Goal: Task Accomplishment & Management: Manage account settings

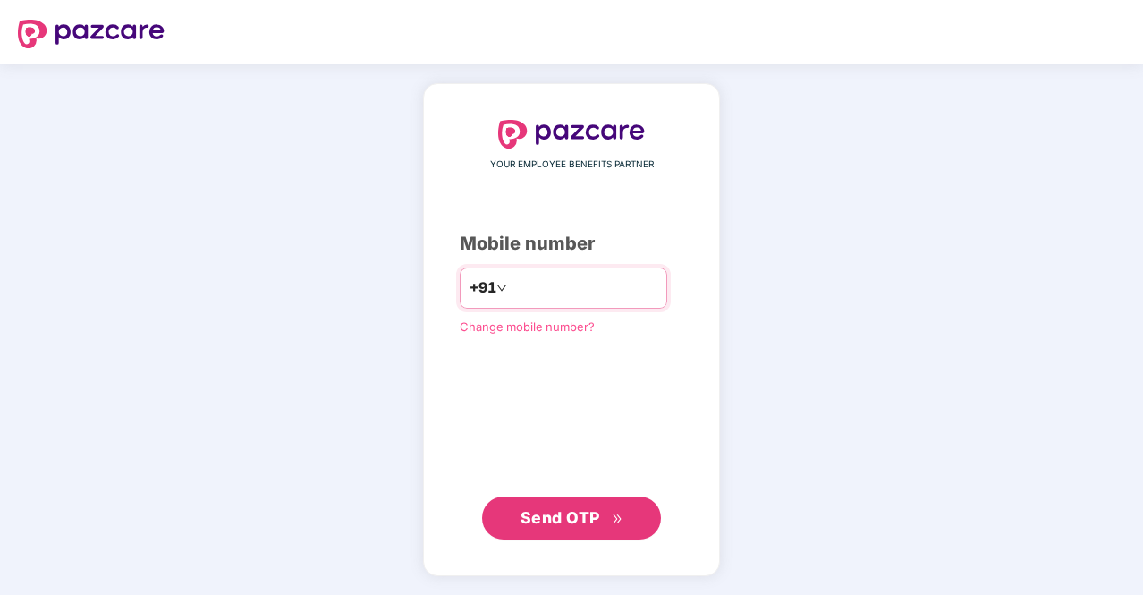
click at [530, 279] on input "number" at bounding box center [584, 288] width 147 height 29
type input "**********"
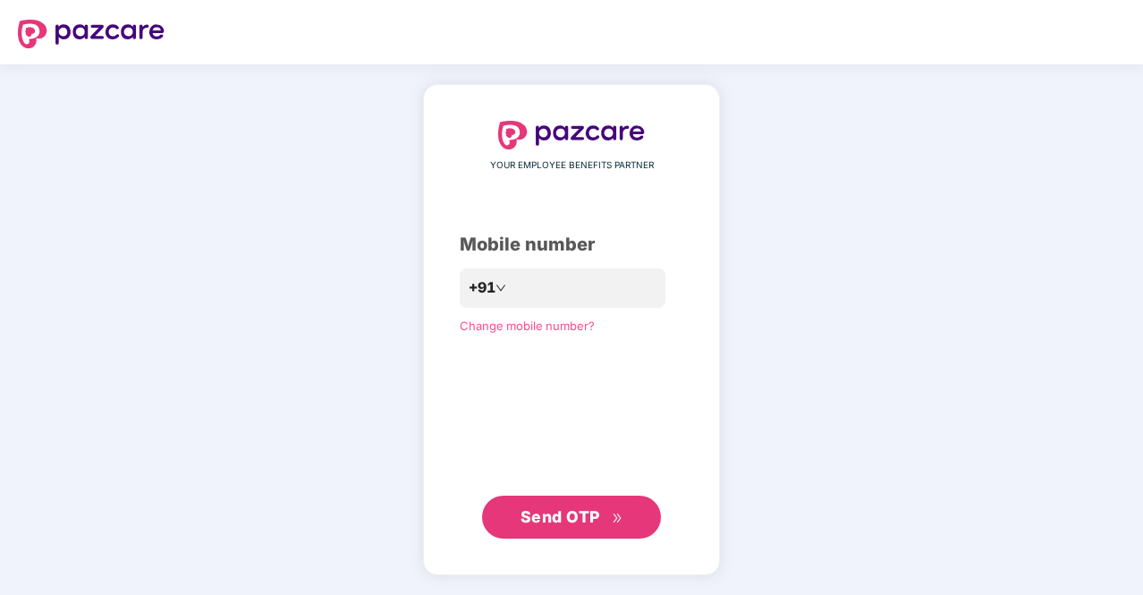
click at [540, 511] on span "Send OTP" at bounding box center [560, 516] width 80 height 19
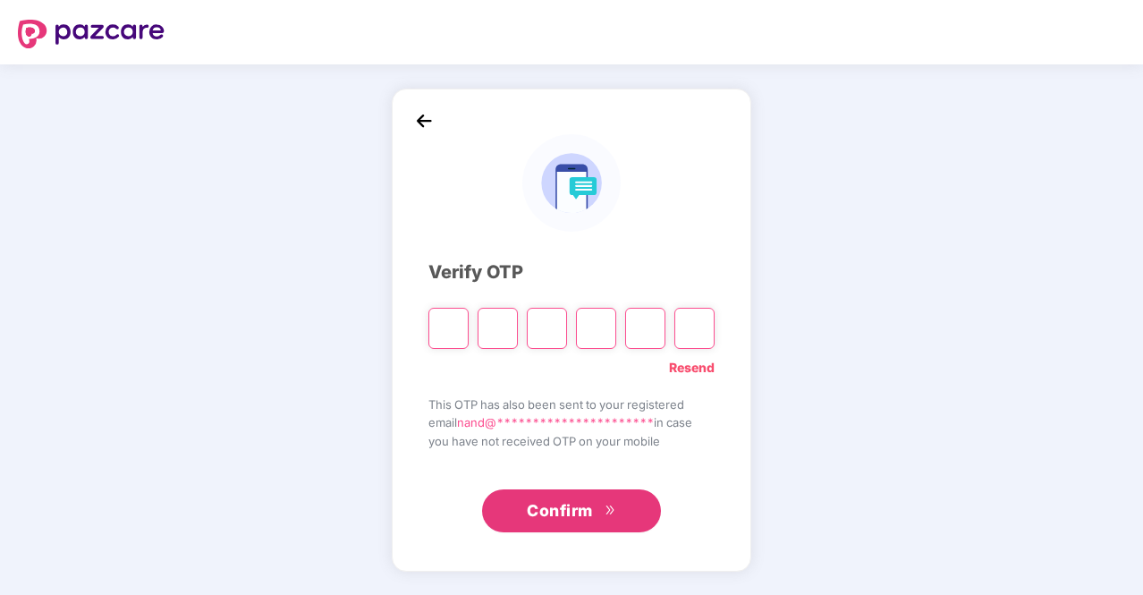
type input "*"
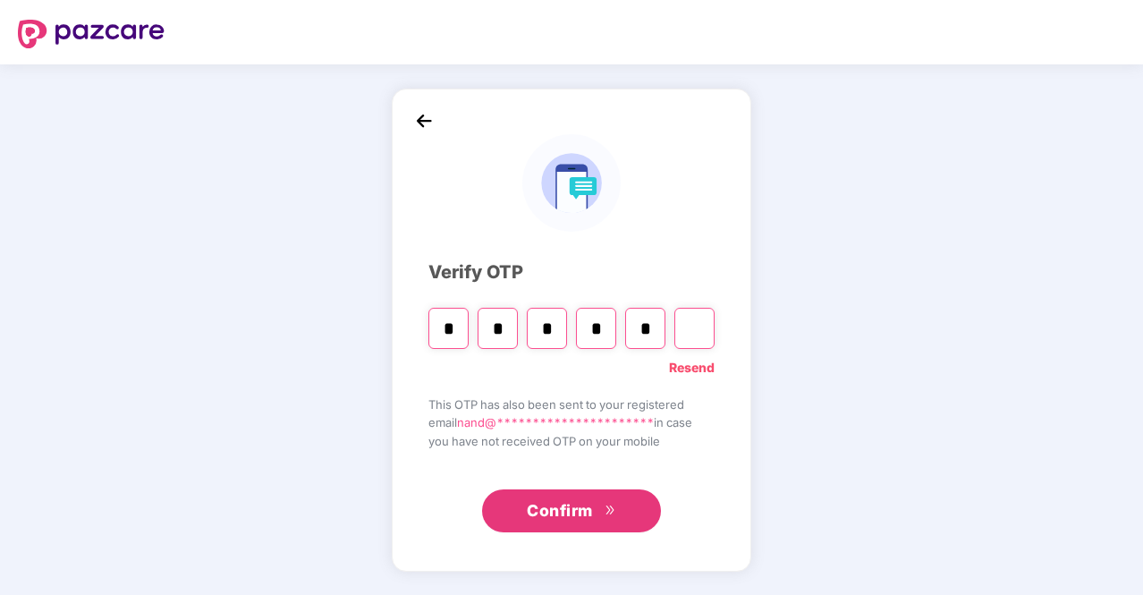
type input "*"
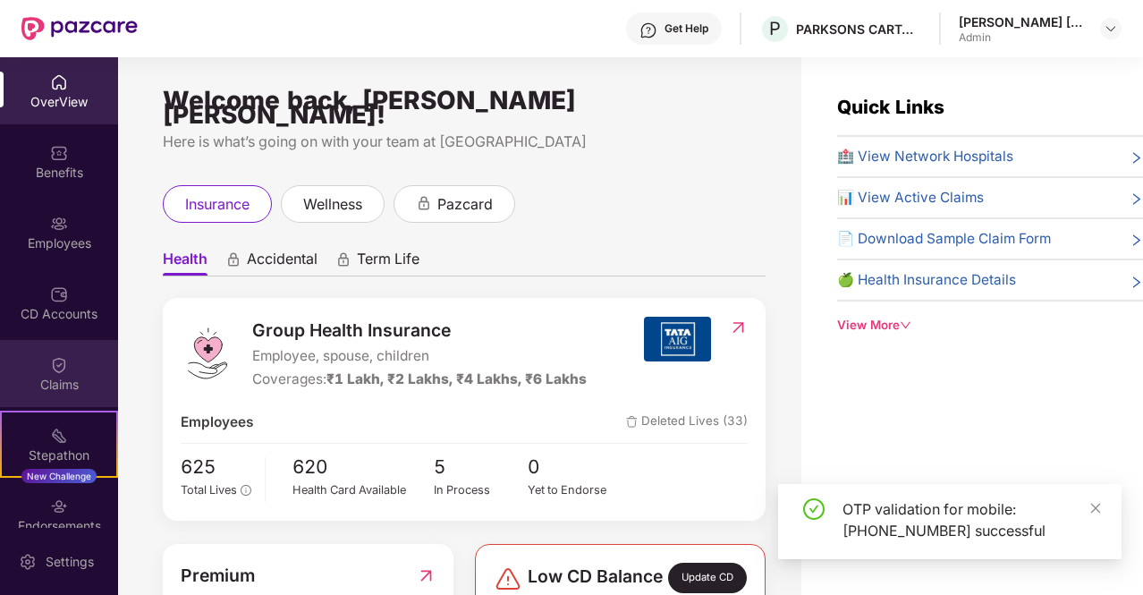
click at [55, 367] on img at bounding box center [59, 365] width 18 height 18
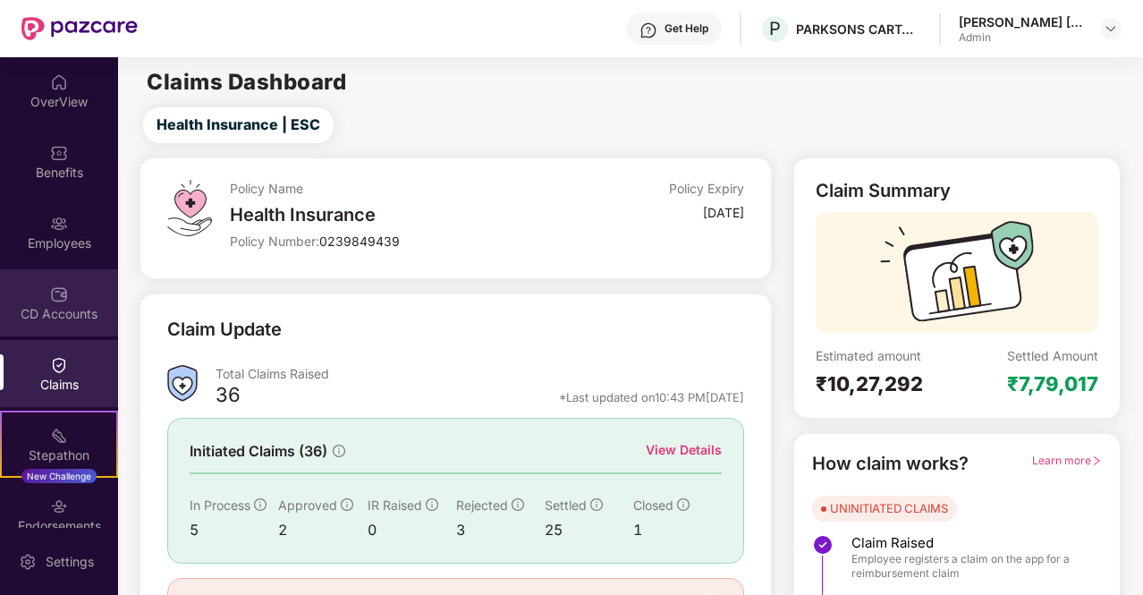
click at [62, 314] on div "CD Accounts" at bounding box center [59, 314] width 118 height 18
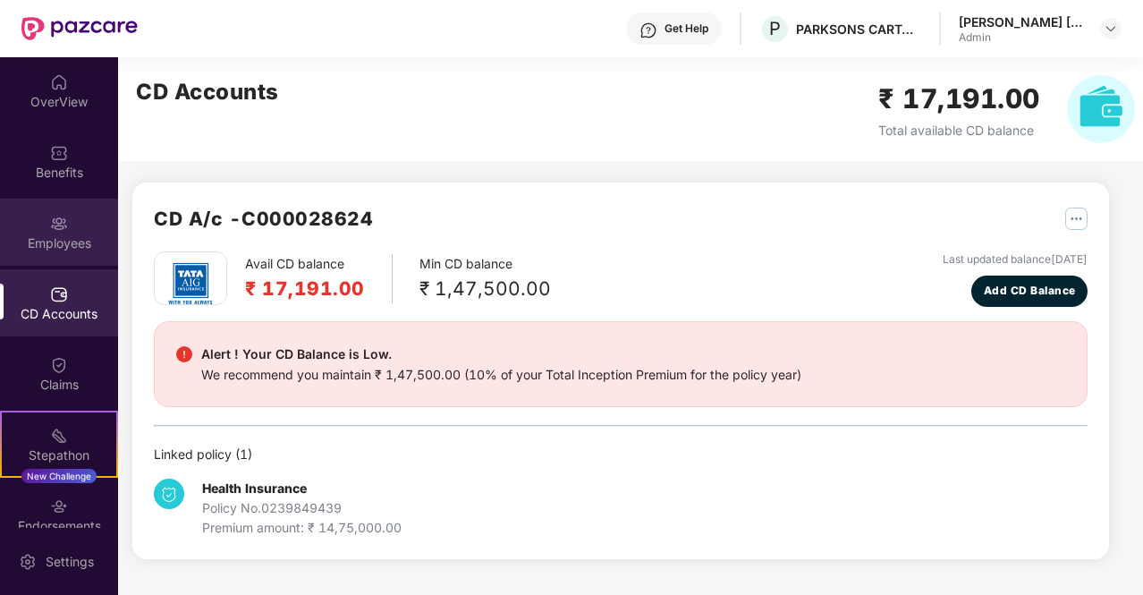
click at [61, 241] on div "Employees" at bounding box center [59, 243] width 118 height 18
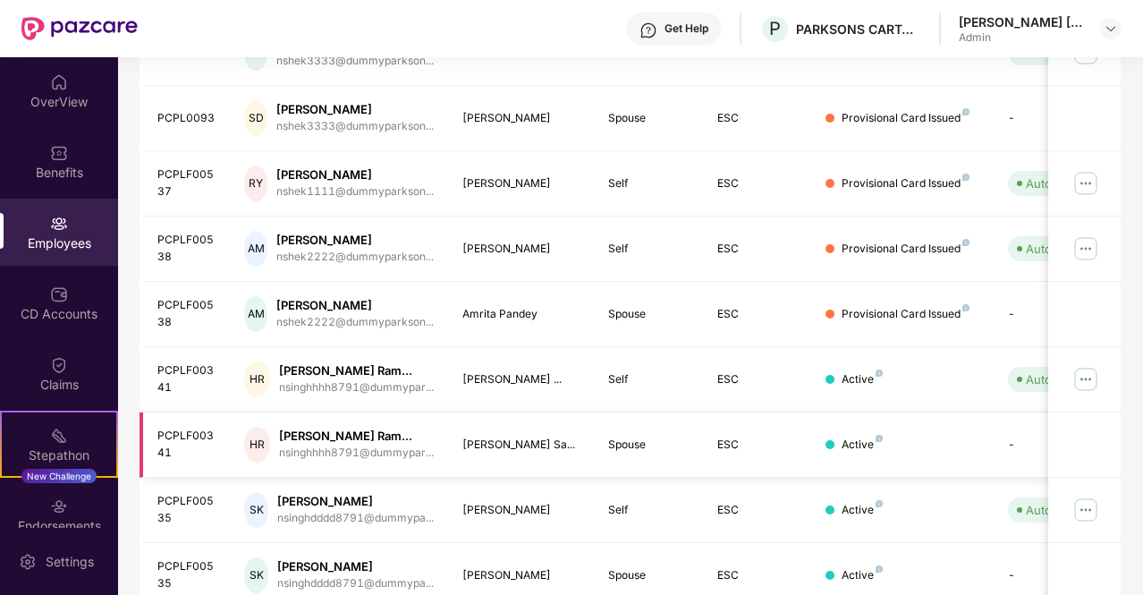
scroll to position [447, 0]
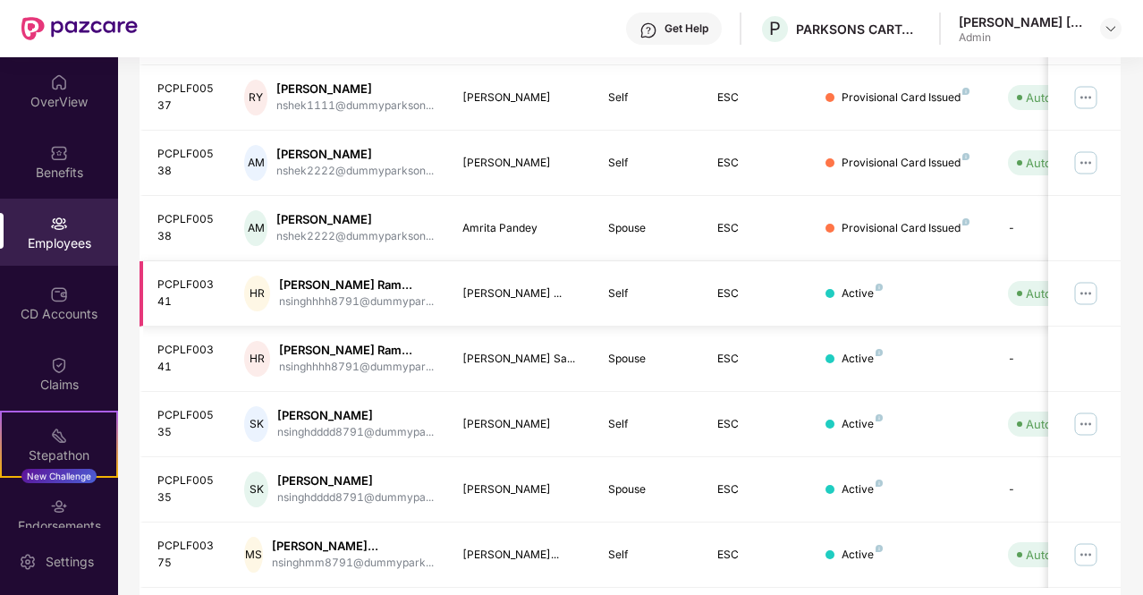
click at [1084, 287] on img at bounding box center [1085, 293] width 29 height 29
click at [945, 269] on td "Active" at bounding box center [901, 293] width 181 height 65
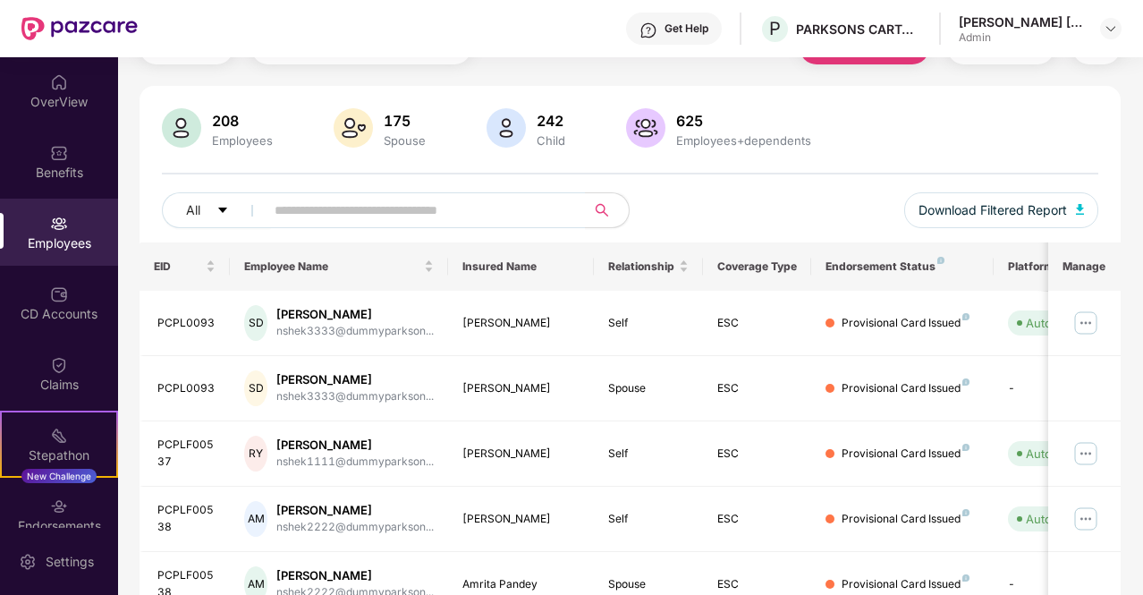
scroll to position [89, 0]
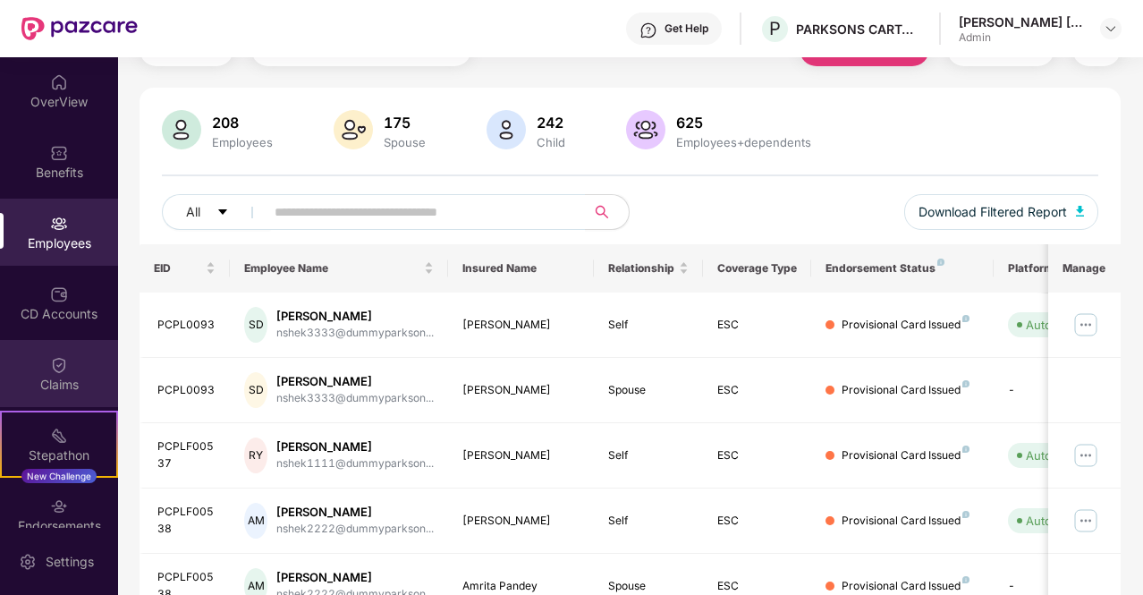
click at [71, 359] on div "Claims" at bounding box center [59, 373] width 118 height 67
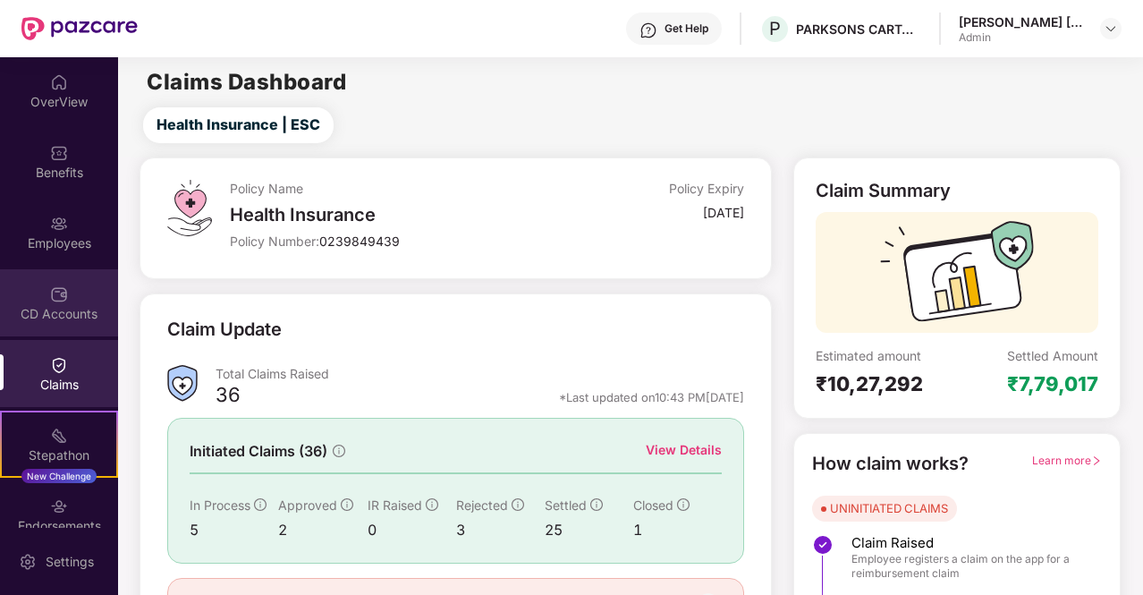
click at [58, 299] on img at bounding box center [59, 294] width 18 height 18
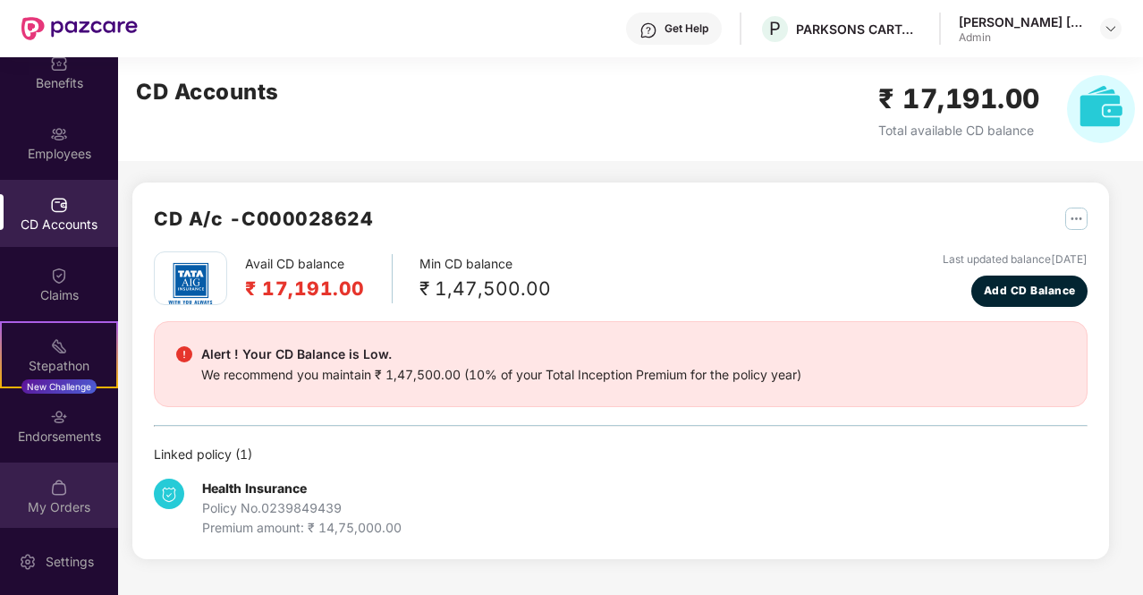
scroll to position [94, 0]
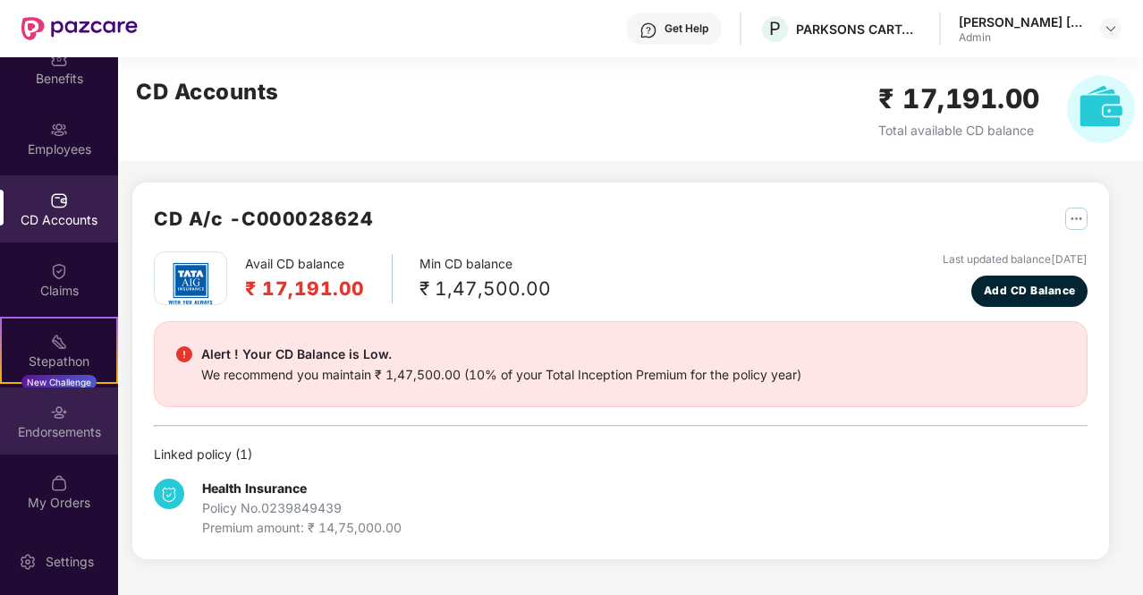
click at [59, 425] on div "Endorsements" at bounding box center [59, 432] width 118 height 18
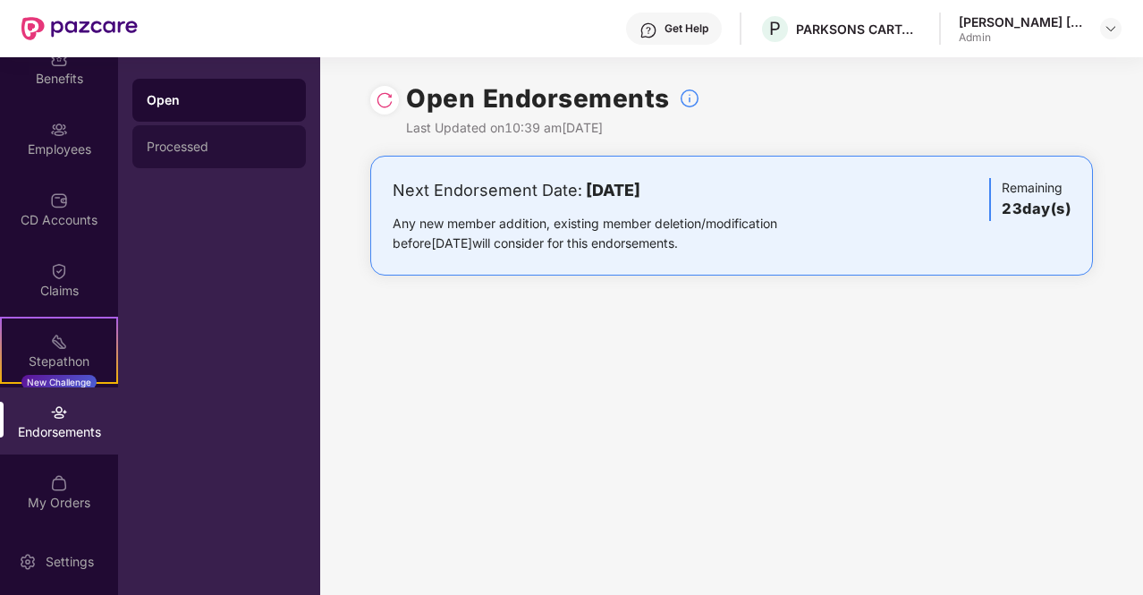
click at [190, 142] on div "Processed" at bounding box center [219, 146] width 145 height 14
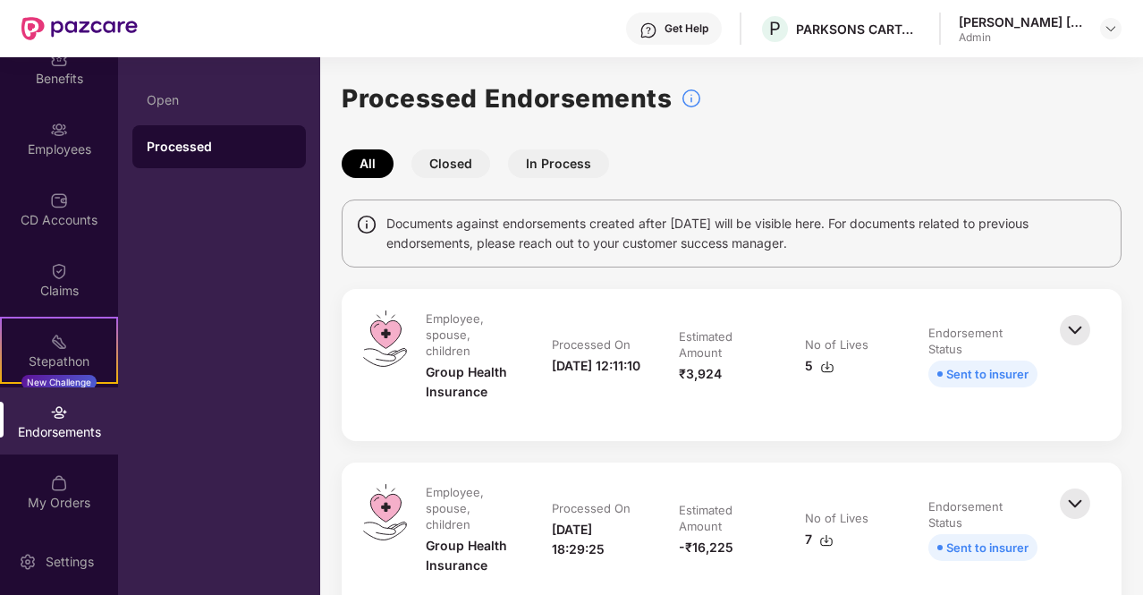
click at [1074, 325] on img at bounding box center [1074, 329] width 39 height 39
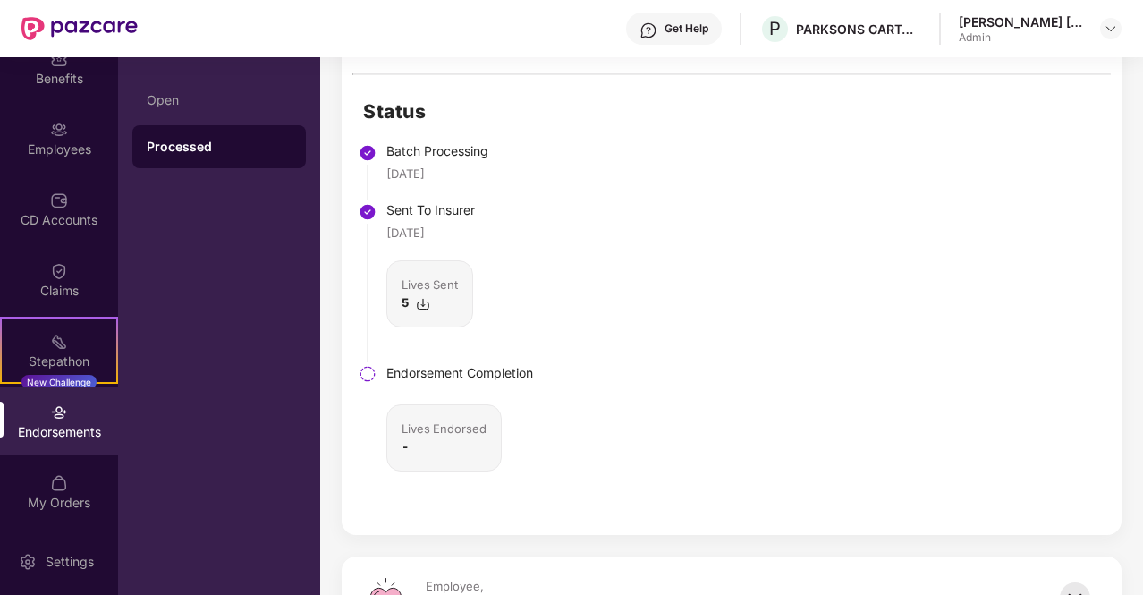
scroll to position [536, 0]
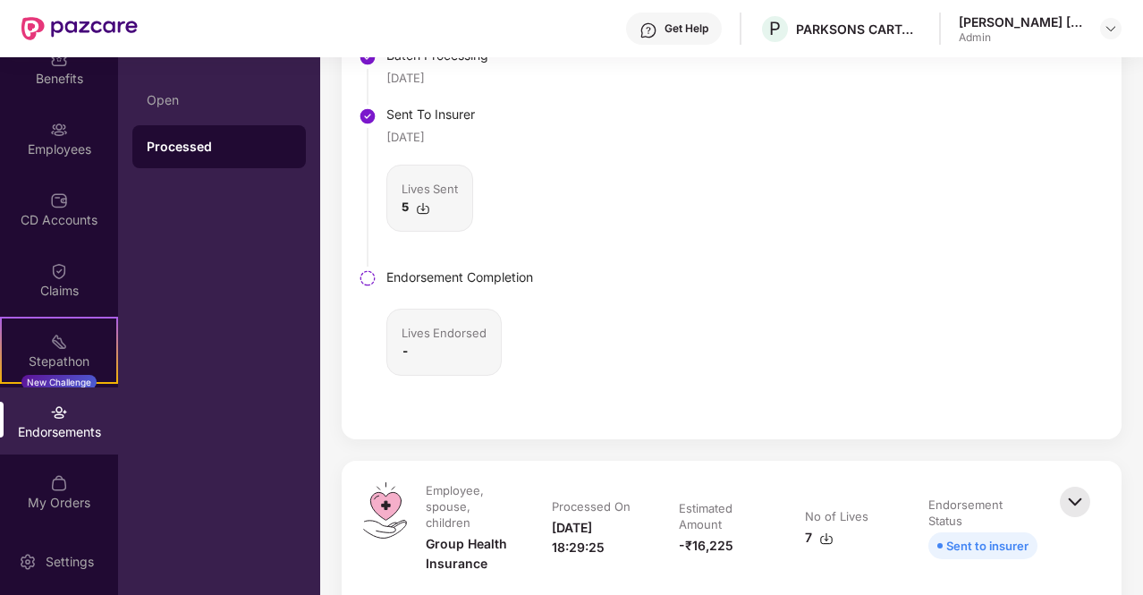
click at [402, 337] on div "Lives Endorsed" at bounding box center [443, 333] width 85 height 18
click at [418, 305] on div "Endorsement Completion Lives Endorsed -" at bounding box center [459, 321] width 147 height 108
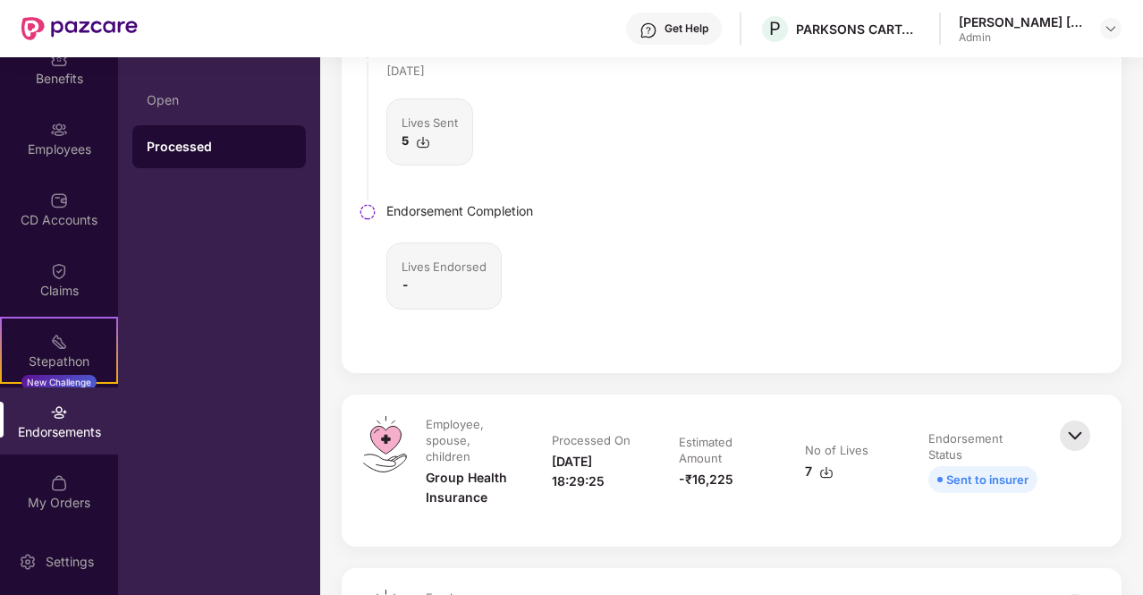
scroll to position [626, 0]
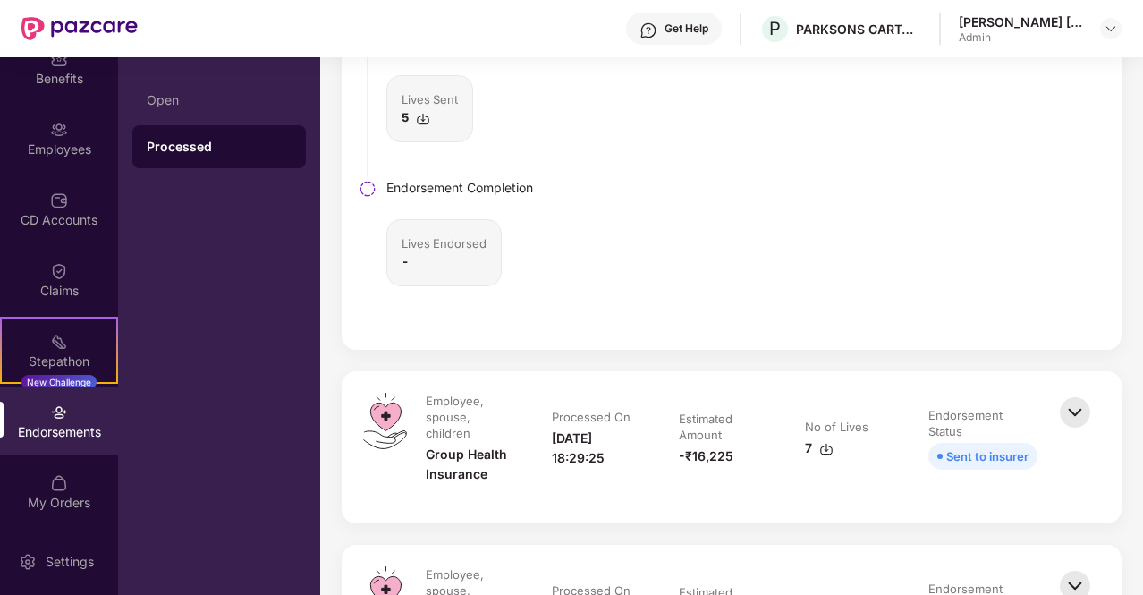
click at [1076, 410] on img at bounding box center [1074, 412] width 39 height 39
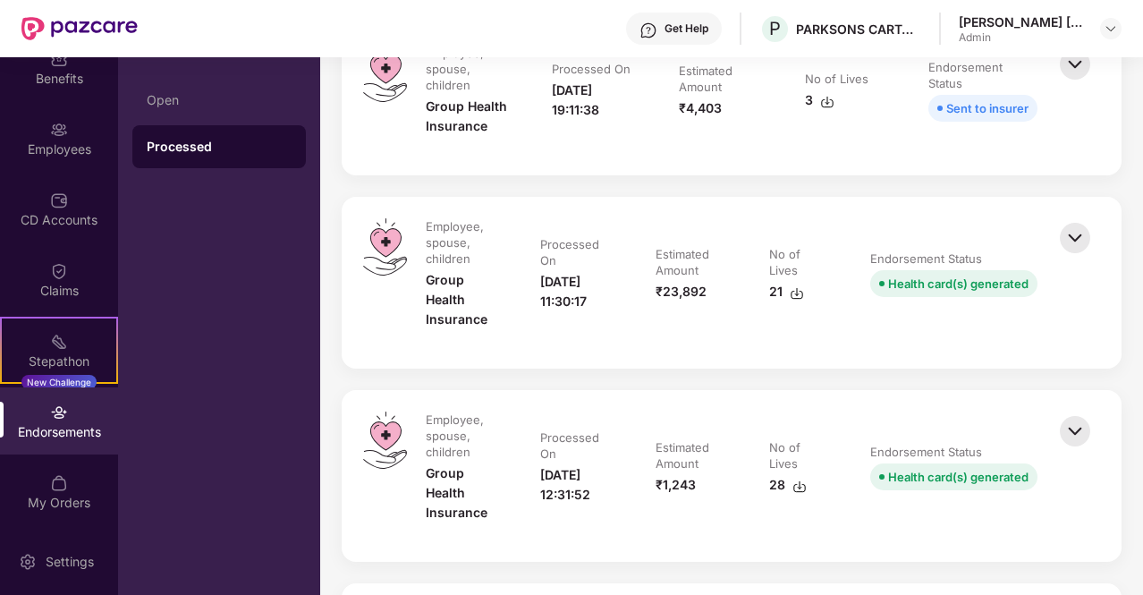
scroll to position [1967, 0]
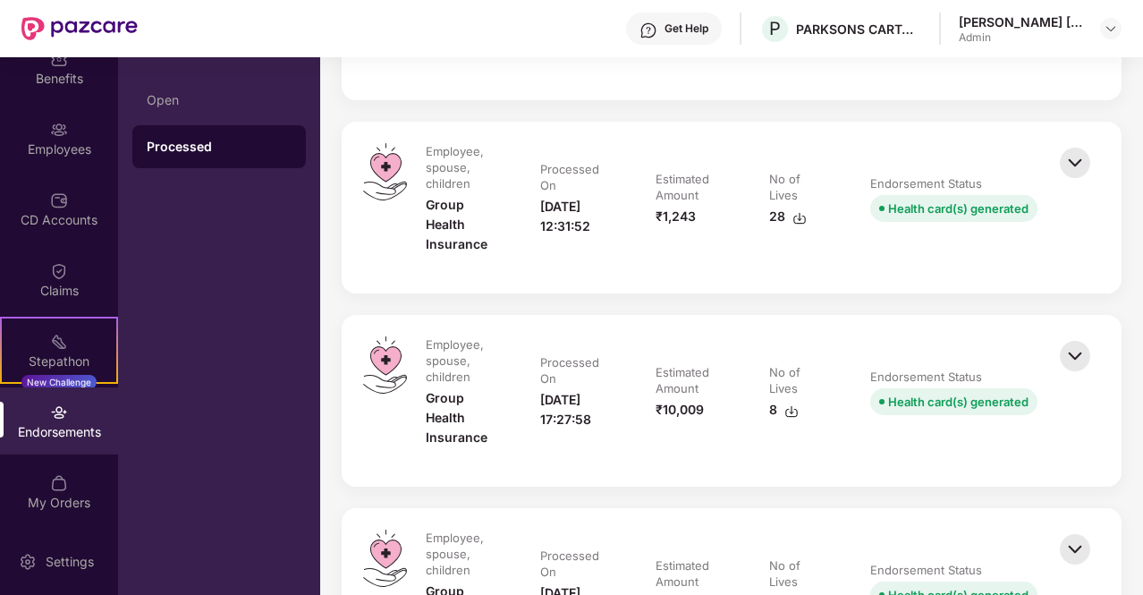
click at [1067, 160] on img at bounding box center [1074, 162] width 39 height 39
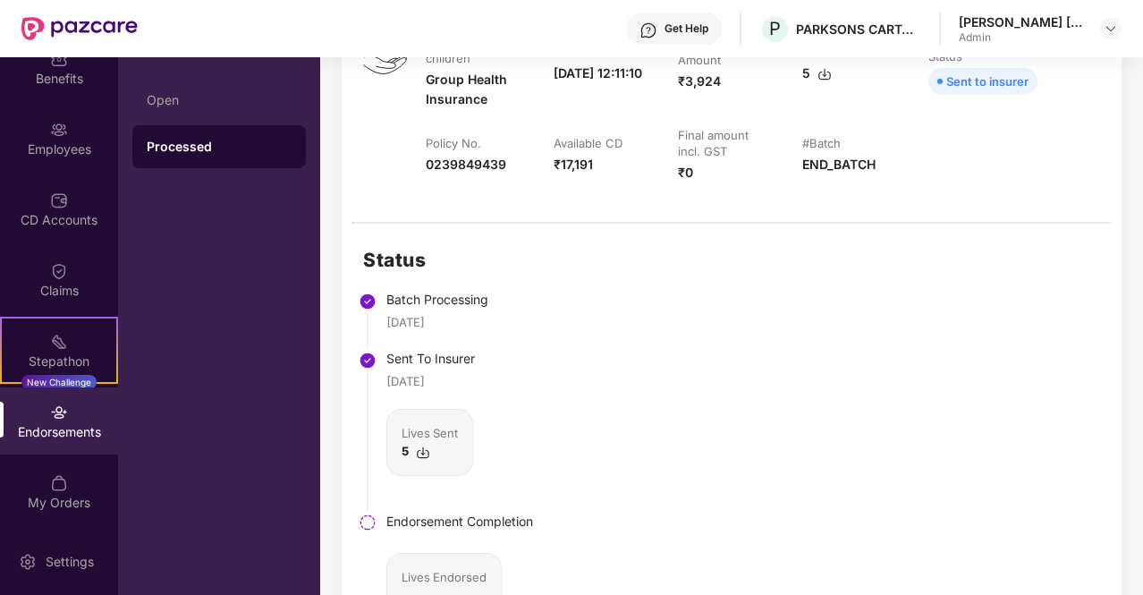
scroll to position [358, 0]
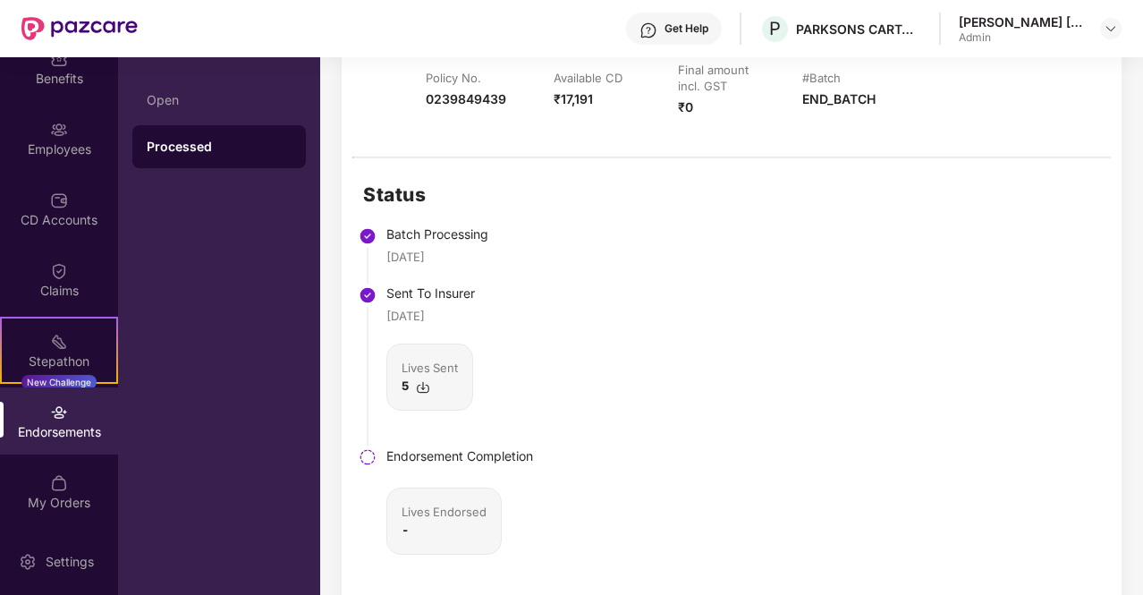
click at [425, 381] on img at bounding box center [423, 387] width 14 height 14
click at [1107, 33] on img at bounding box center [1110, 28] width 14 height 14
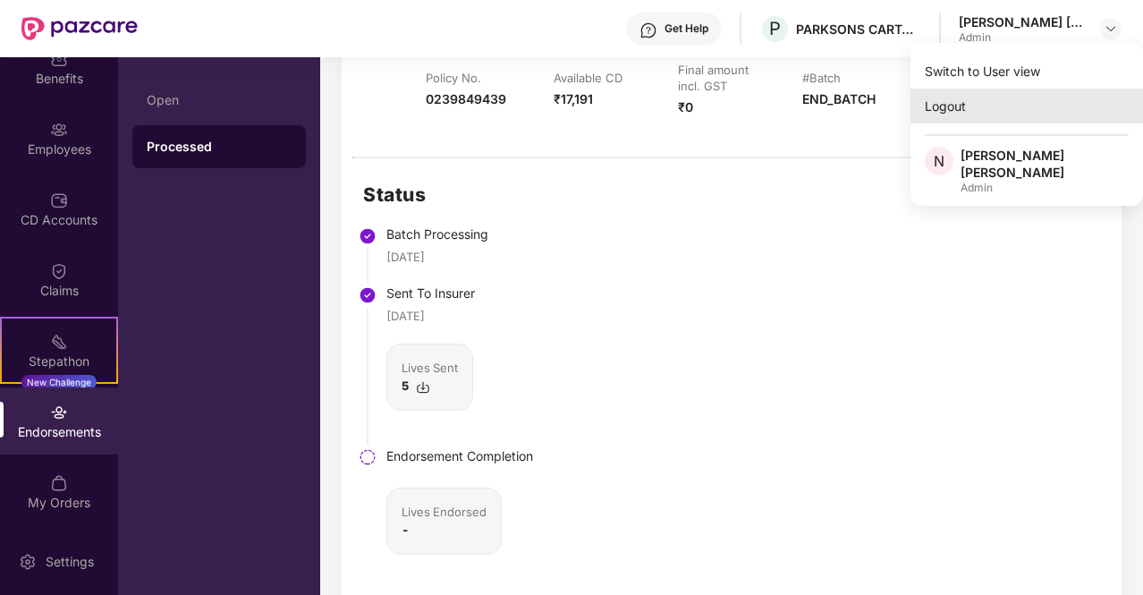
click at [940, 95] on div "Logout" at bounding box center [1026, 106] width 232 height 35
